Goal: Information Seeking & Learning: Learn about a topic

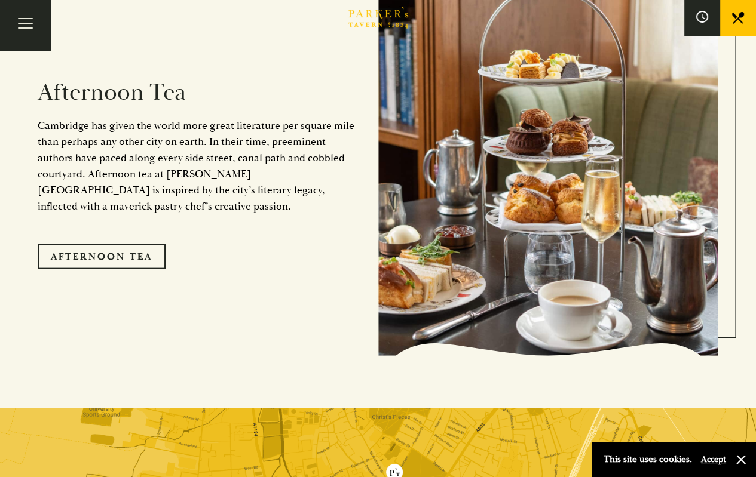
scroll to position [1667, 0]
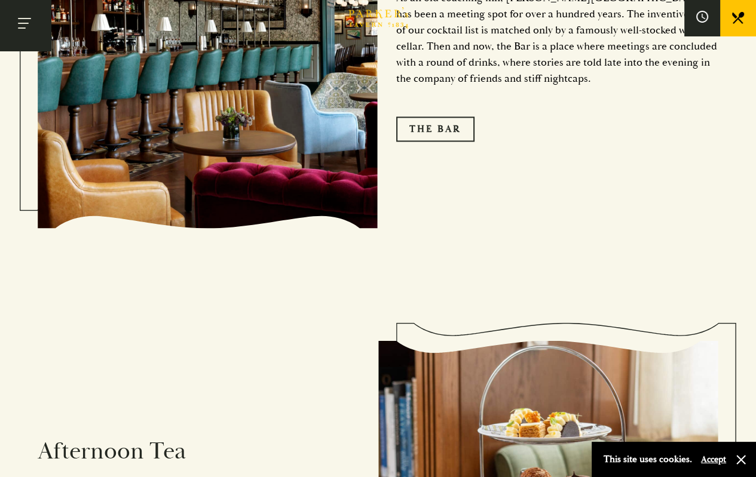
click at [33, 32] on button "Toggle navigation" at bounding box center [25, 25] width 51 height 51
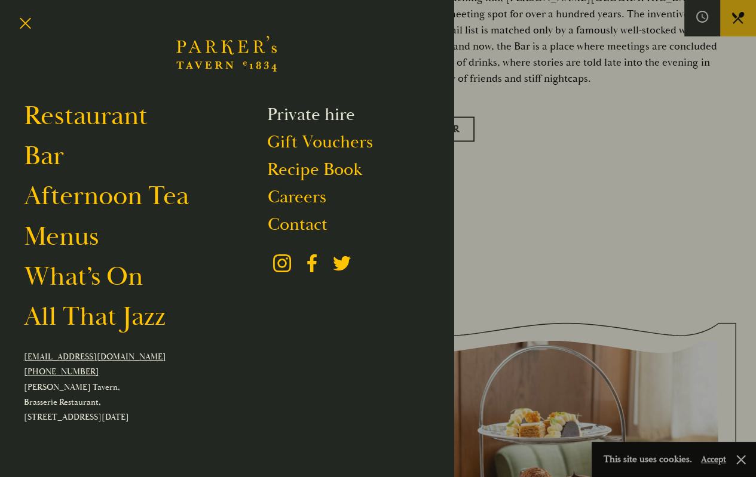
click at [335, 116] on link "Private hire" at bounding box center [311, 114] width 88 height 23
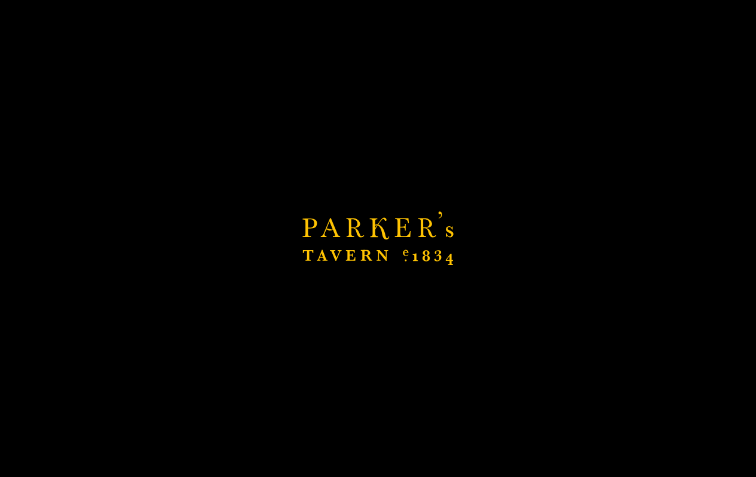
scroll to position [0, 0]
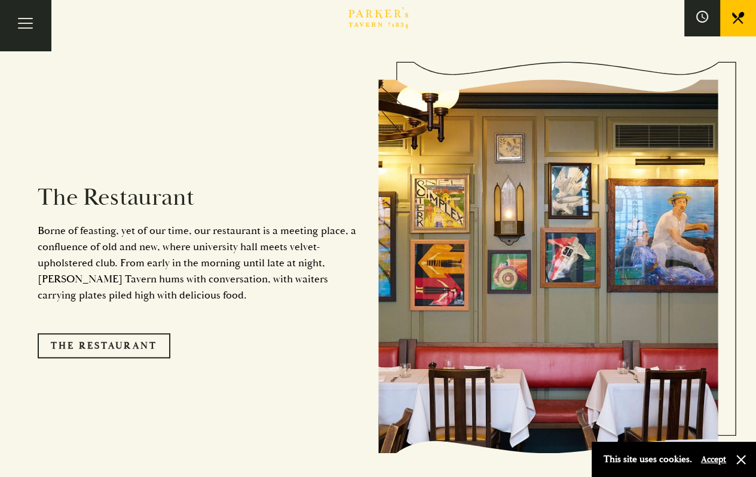
scroll to position [1016, 0]
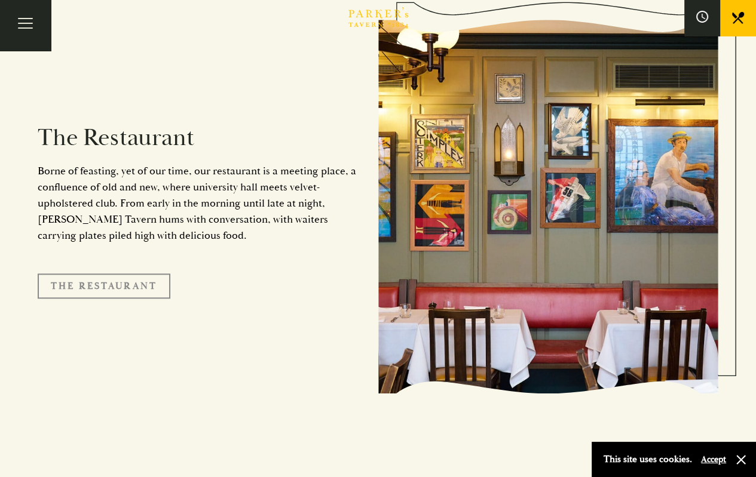
click at [142, 274] on link "The Restaurant" at bounding box center [104, 286] width 133 height 25
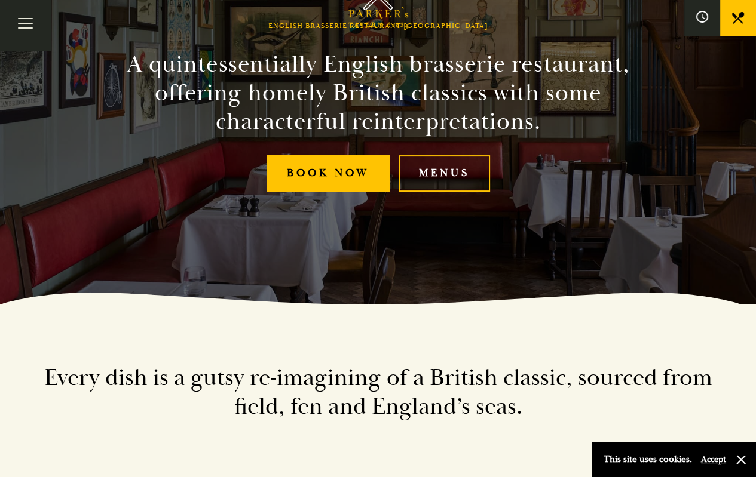
scroll to position [60, 0]
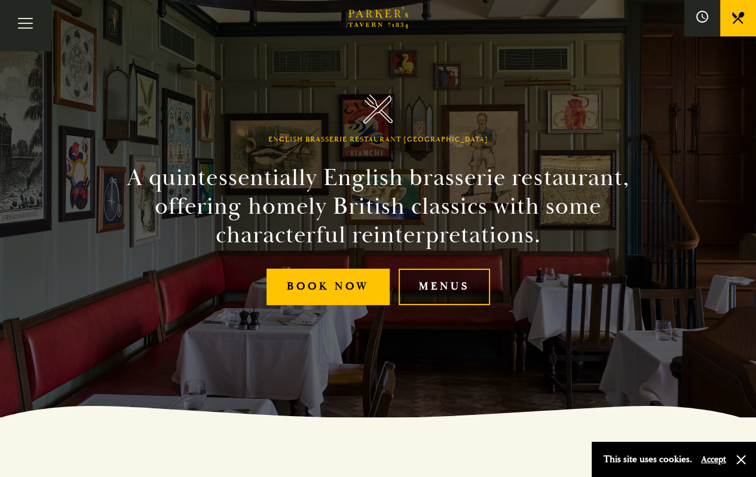
click at [433, 286] on link "Menus" at bounding box center [443, 287] width 91 height 36
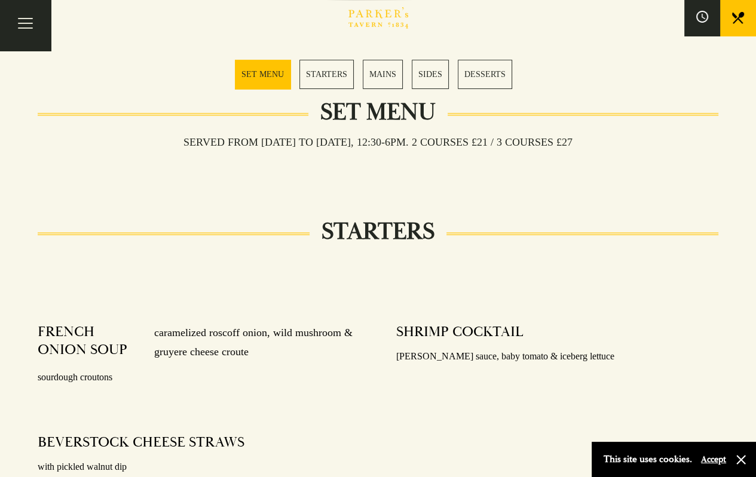
scroll to position [119, 0]
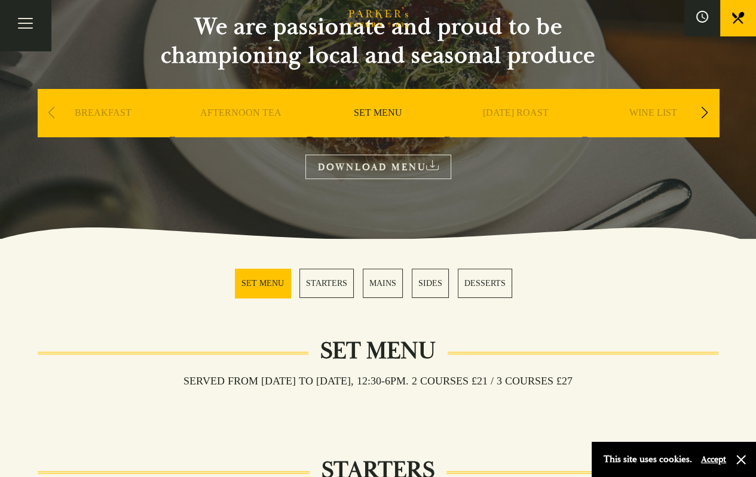
click at [703, 116] on div "Next slide" at bounding box center [705, 113] width 16 height 26
click at [702, 115] on div "Next slide" at bounding box center [705, 113] width 16 height 26
click at [698, 115] on div "Next slide" at bounding box center [705, 113] width 16 height 26
click at [638, 112] on link "CHILDREN'S" at bounding box center [652, 131] width 57 height 48
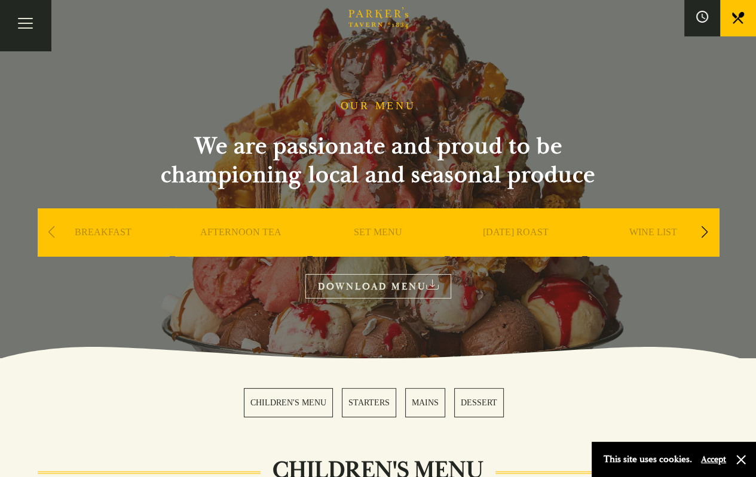
click at [706, 231] on div "Next slide" at bounding box center [705, 232] width 16 height 26
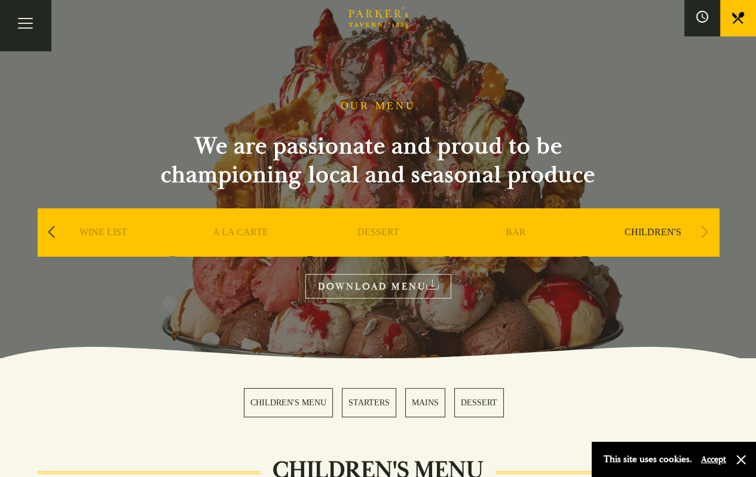
click at [233, 232] on link "A LA CARTE" at bounding box center [241, 250] width 56 height 48
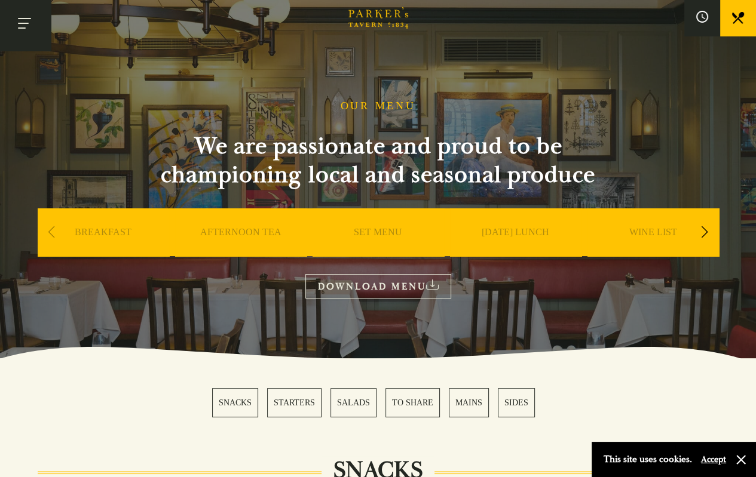
click at [33, 17] on button "Toggle navigation" at bounding box center [25, 25] width 51 height 51
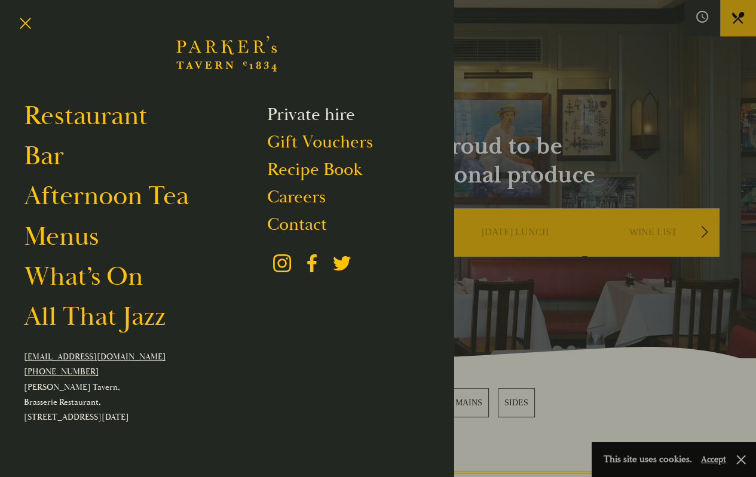
click at [327, 117] on link "Private hire" at bounding box center [311, 114] width 88 height 23
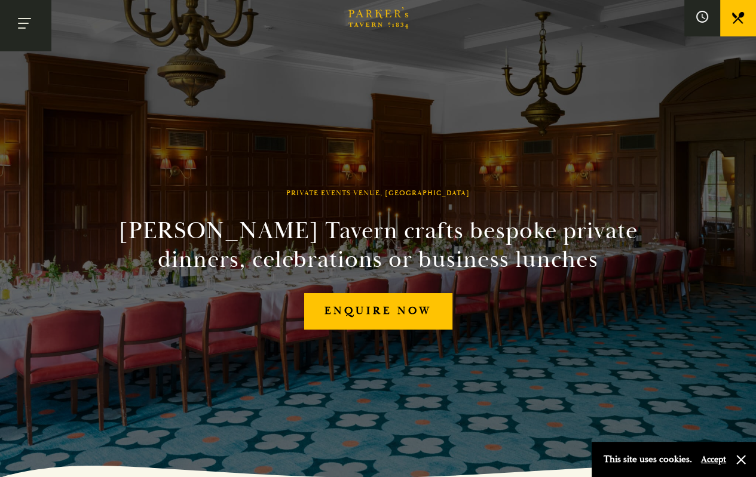
click at [27, 23] on button "Toggle navigation" at bounding box center [25, 25] width 51 height 51
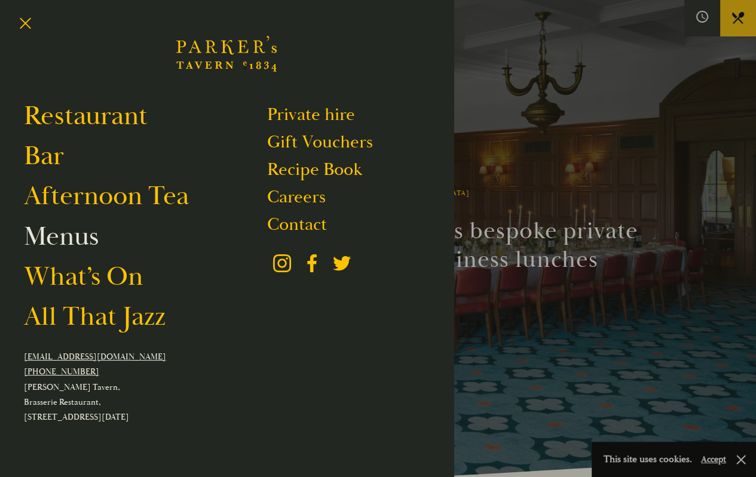
click at [69, 241] on link "Menus" at bounding box center [61, 236] width 75 height 33
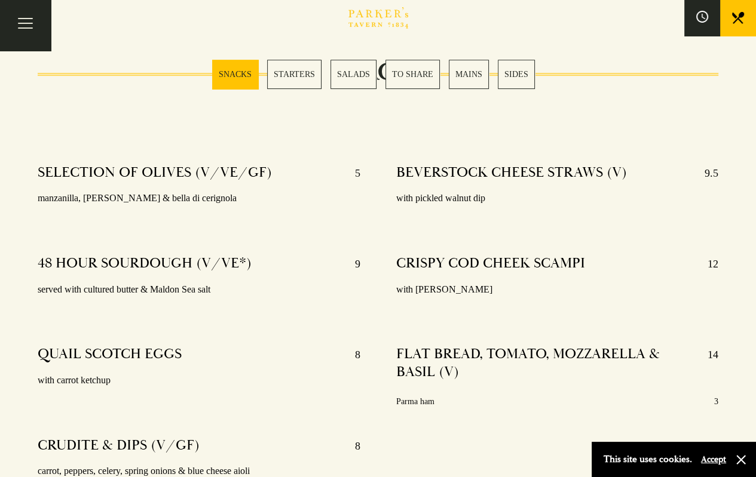
scroll to position [478, 0]
